Goal: Task Accomplishment & Management: Use online tool/utility

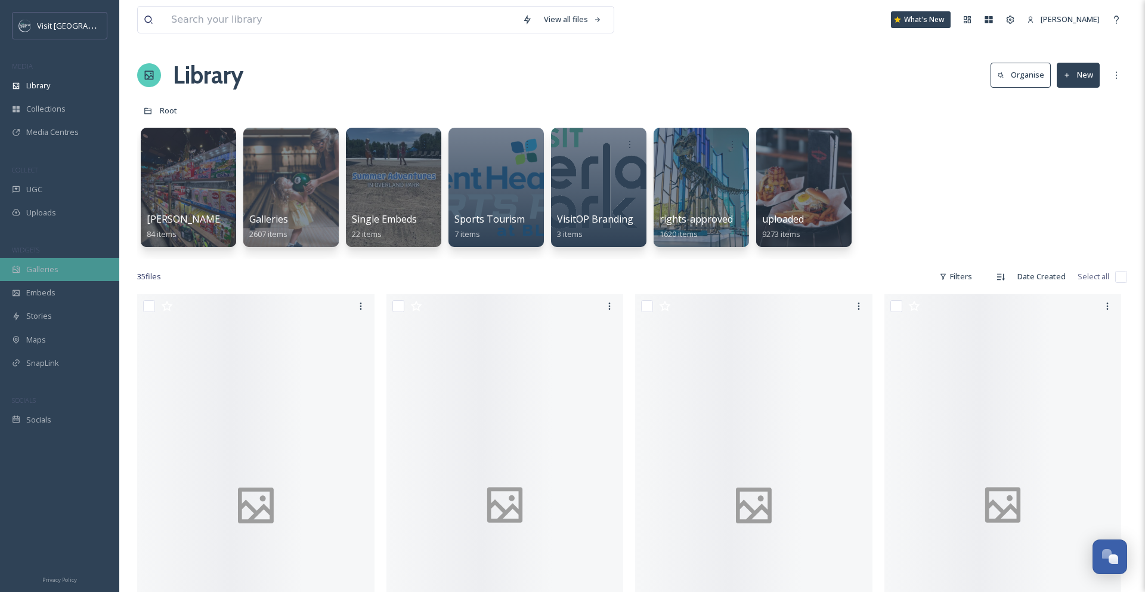
click at [35, 272] on span "Galleries" at bounding box center [42, 269] width 32 height 11
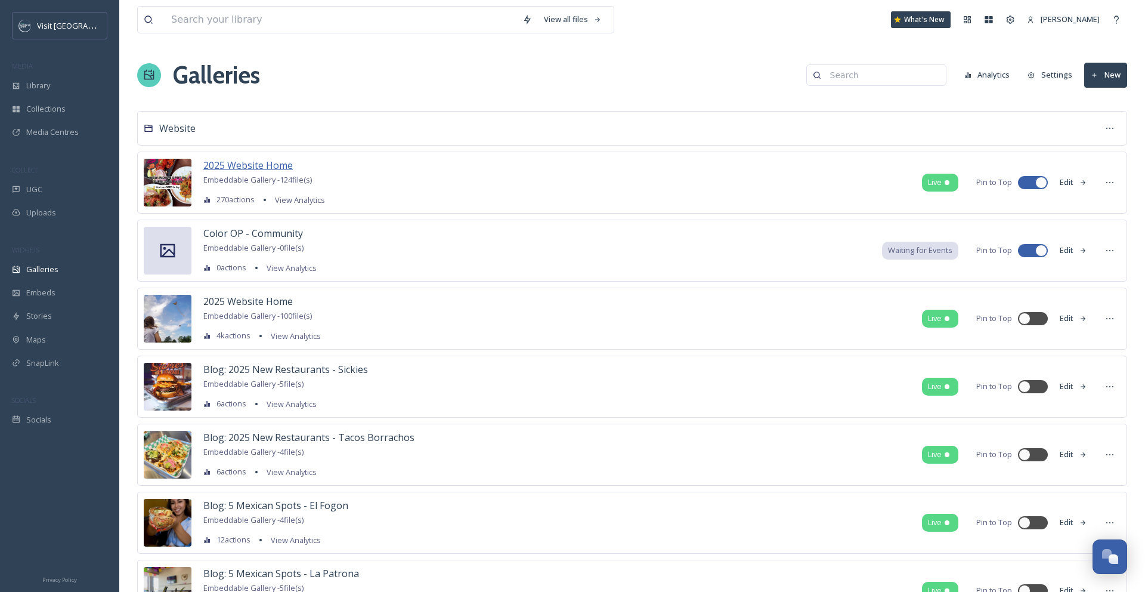
click at [227, 163] on span "2025 Website Home" at bounding box center [247, 165] width 89 height 13
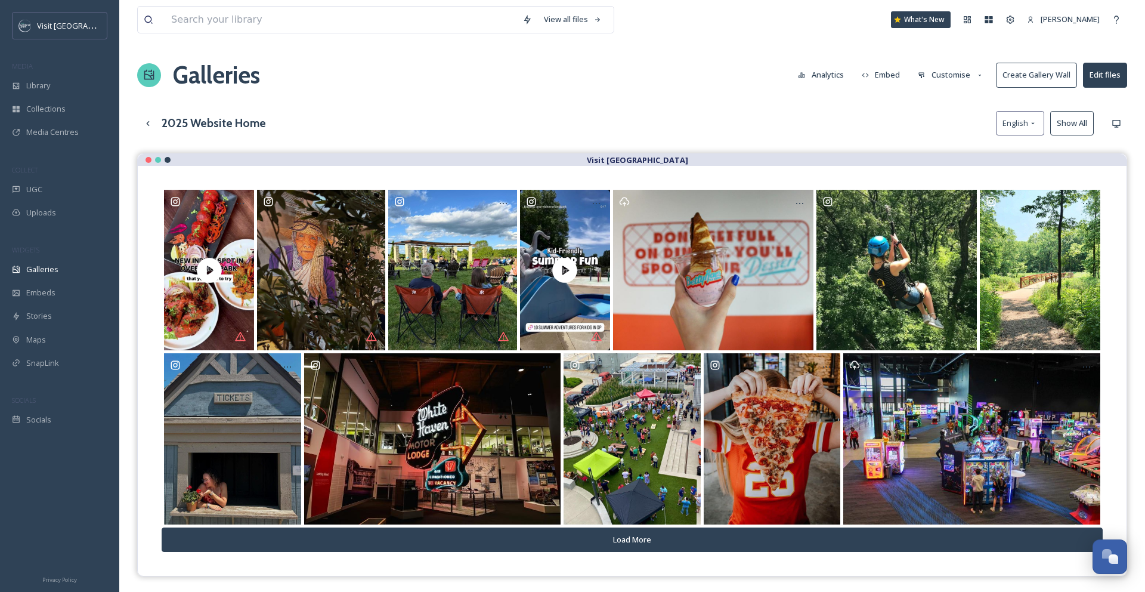
click at [957, 82] on button "Customise" at bounding box center [951, 74] width 78 height 23
click at [960, 144] on div "Buttons" at bounding box center [954, 148] width 83 height 23
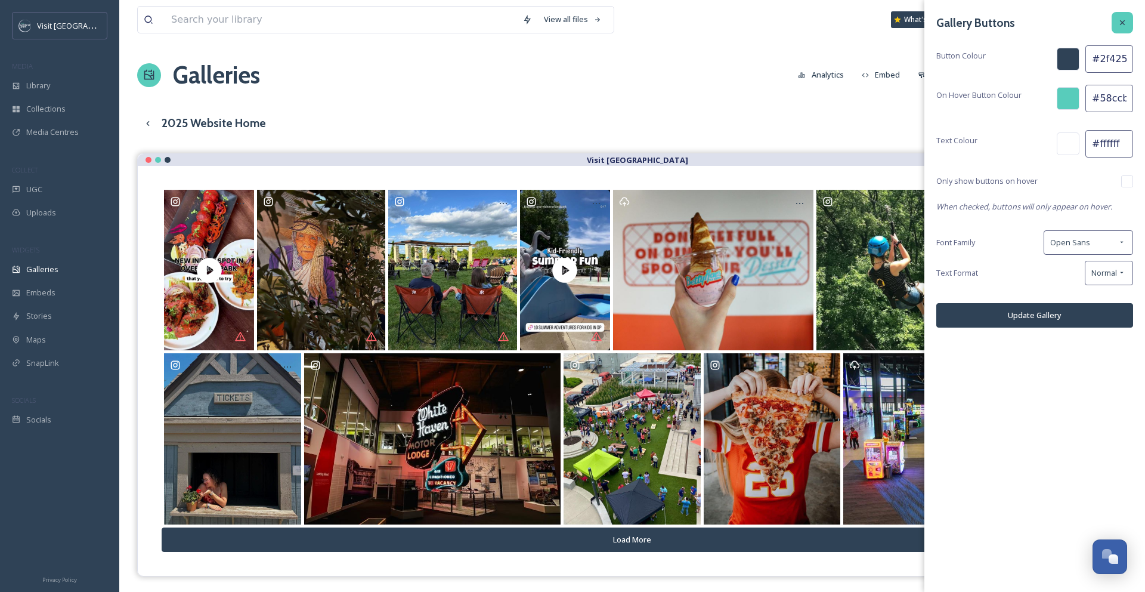
click at [1127, 21] on div at bounding box center [1122, 22] width 21 height 21
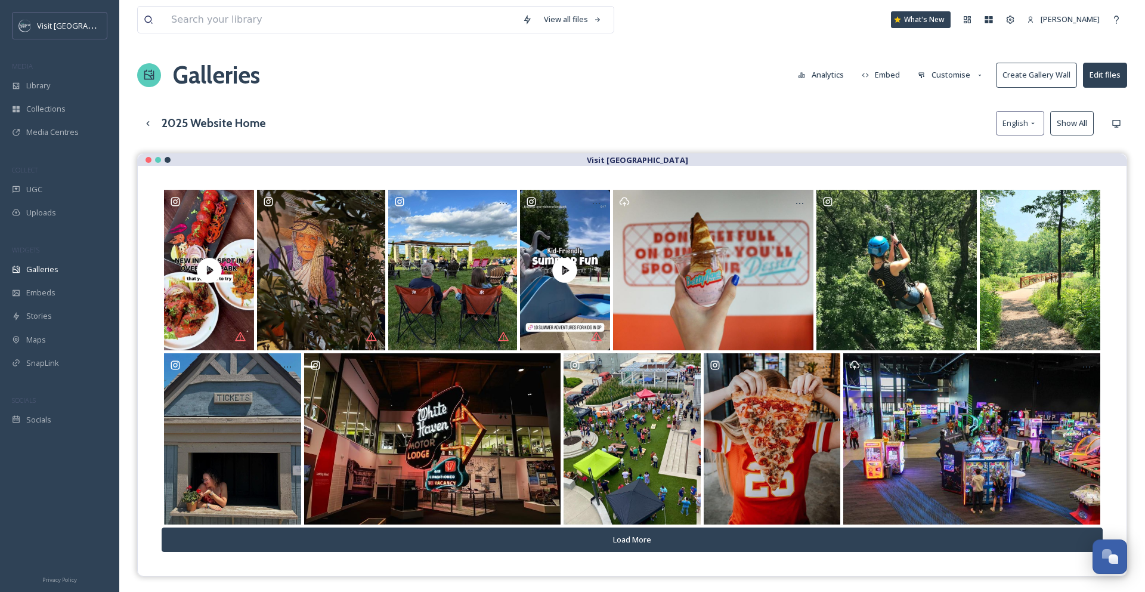
click at [951, 70] on button "Customise" at bounding box center [951, 74] width 78 height 23
click at [958, 104] on div "Layout" at bounding box center [954, 102] width 83 height 23
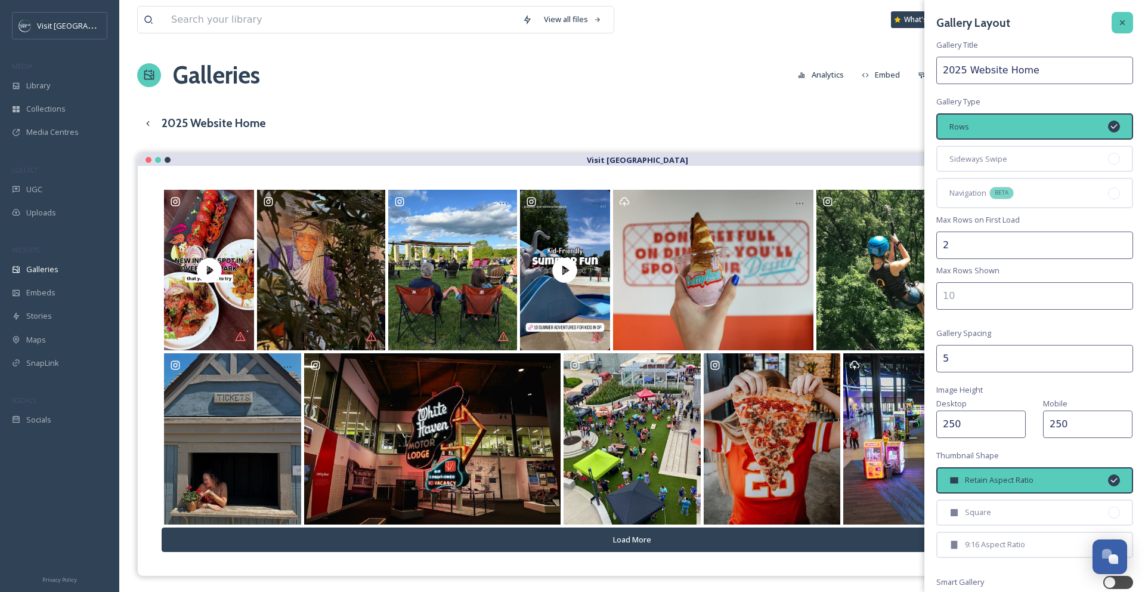
click at [1124, 27] on div at bounding box center [1122, 22] width 21 height 21
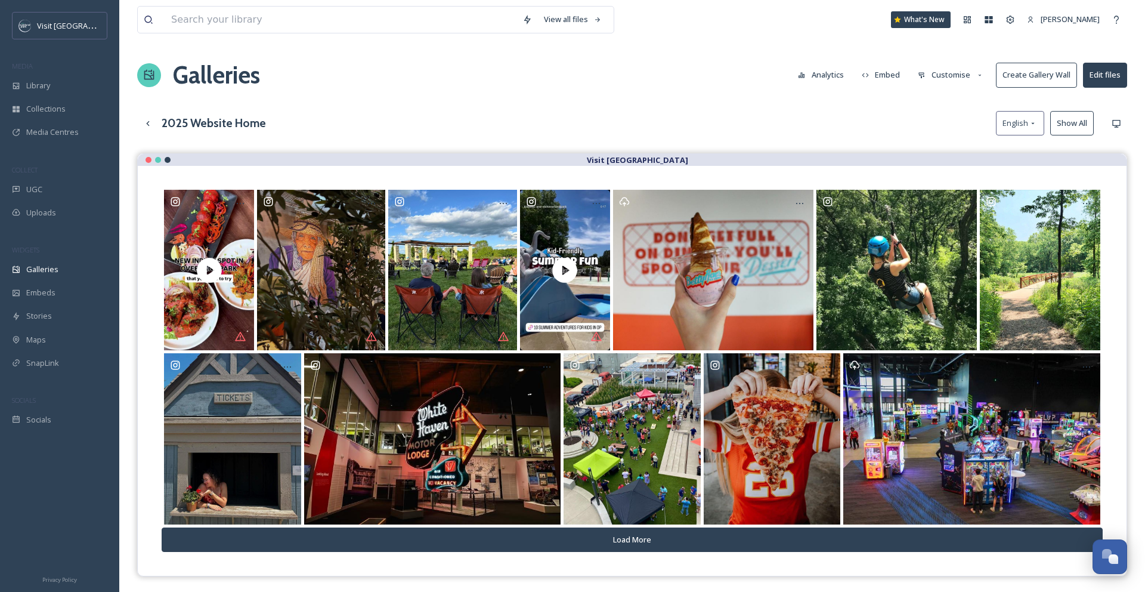
click at [777, 47] on div "View all files What's New [PERSON_NAME] Galleries Analytics Embed Customise Cre…" at bounding box center [632, 381] width 1026 height 763
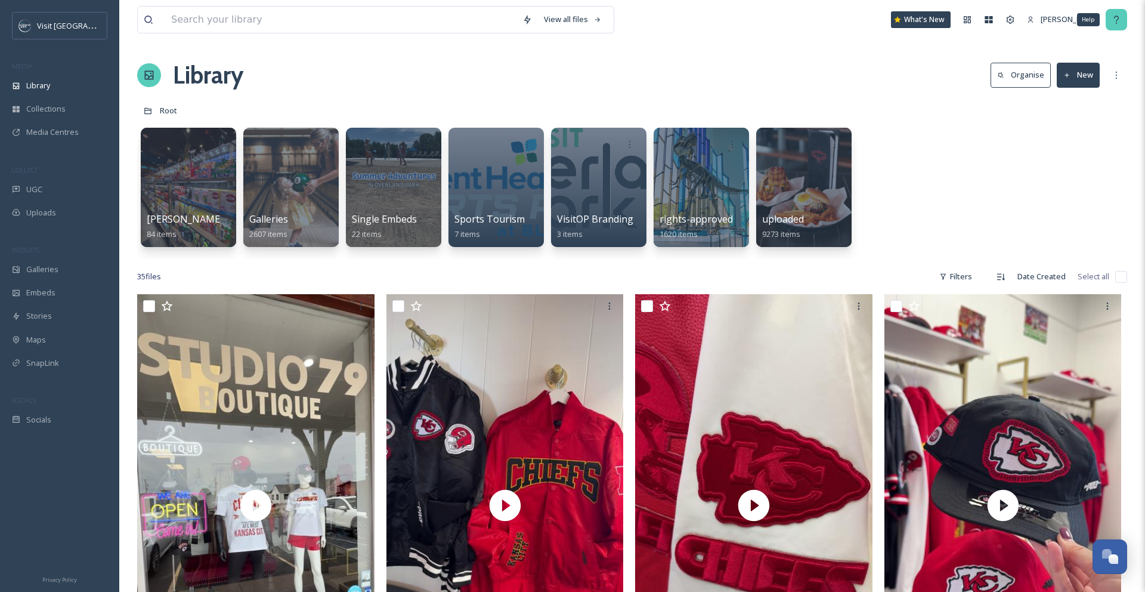
click at [1114, 26] on div "Help" at bounding box center [1116, 19] width 21 height 21
